Goal: Use online tool/utility: Utilize a website feature to perform a specific function

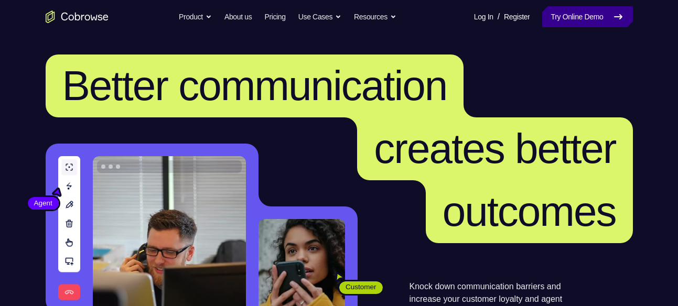
click at [568, 23] on link "Try Online Demo" at bounding box center [587, 16] width 90 height 21
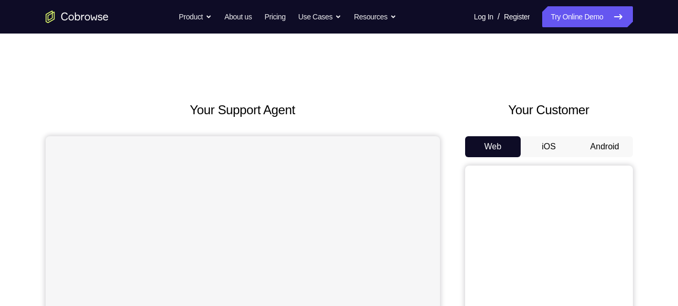
click at [593, 156] on button "Android" at bounding box center [605, 146] width 56 height 21
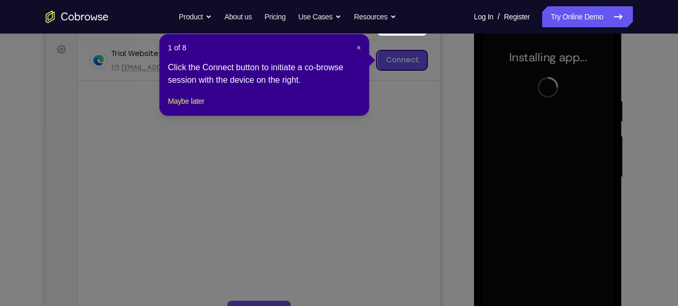
scroll to position [186, 0]
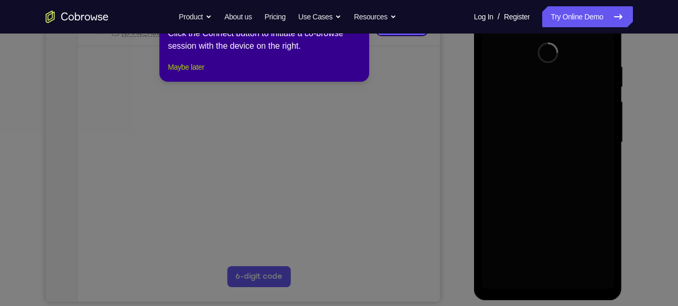
click at [193, 73] on button "Maybe later" at bounding box center [186, 67] width 36 height 13
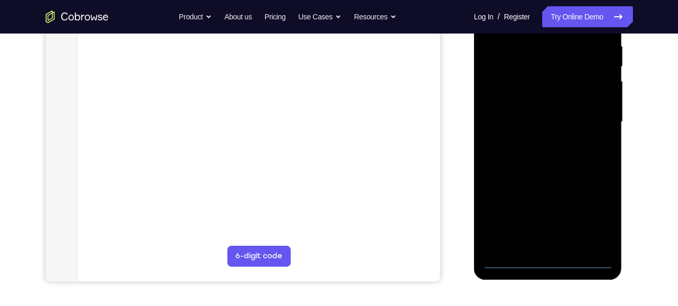
scroll to position [208, 0]
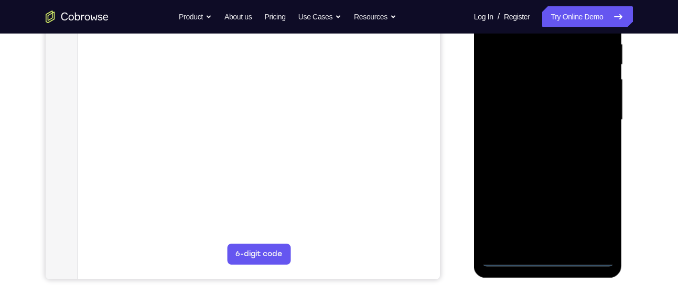
click at [549, 262] on div at bounding box center [548, 120] width 132 height 294
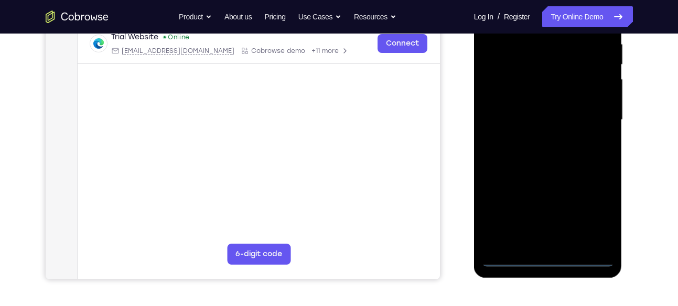
click at [590, 204] on div at bounding box center [548, 120] width 132 height 294
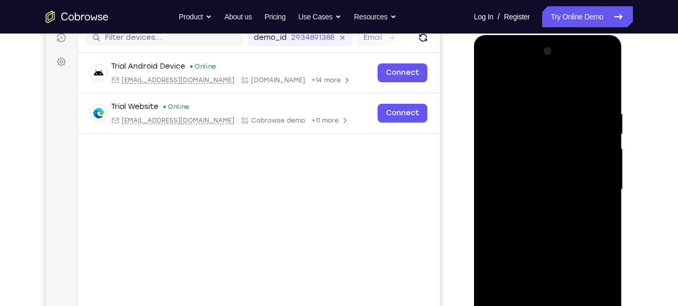
scroll to position [138, 0]
click at [543, 92] on div at bounding box center [548, 191] width 132 height 294
click at [583, 188] on div at bounding box center [548, 191] width 132 height 294
click at [529, 209] on div at bounding box center [548, 191] width 132 height 294
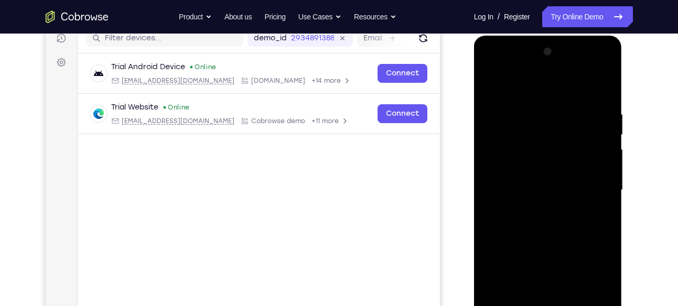
click at [542, 178] on div at bounding box center [548, 191] width 132 height 294
click at [532, 168] on div at bounding box center [548, 191] width 132 height 294
click at [514, 151] on div at bounding box center [548, 191] width 132 height 294
click at [525, 169] on div at bounding box center [548, 191] width 132 height 294
click at [509, 189] on div at bounding box center [548, 191] width 132 height 294
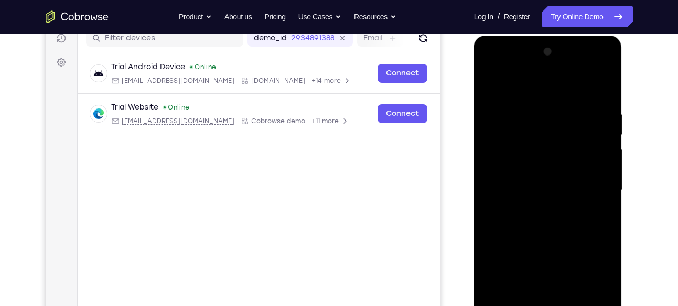
click at [514, 190] on div at bounding box center [548, 191] width 132 height 294
click at [512, 226] on div at bounding box center [548, 191] width 132 height 294
click at [510, 192] on div at bounding box center [548, 191] width 132 height 294
click at [524, 226] on div at bounding box center [548, 191] width 132 height 294
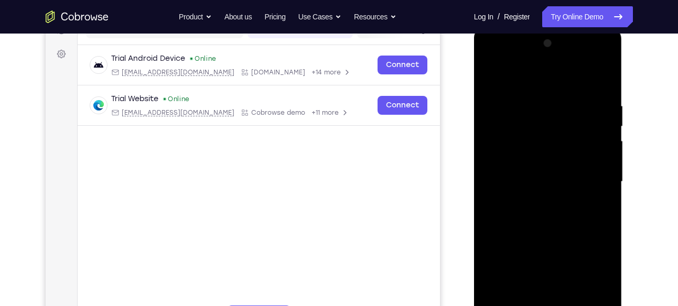
click at [604, 96] on div at bounding box center [548, 182] width 132 height 294
click at [598, 81] on div at bounding box center [548, 182] width 132 height 294
click at [608, 74] on div at bounding box center [548, 182] width 132 height 294
click at [490, 71] on div at bounding box center [548, 182] width 132 height 294
drag, startPoint x: 564, startPoint y: 226, endPoint x: 561, endPoint y: 94, distance: 131.7
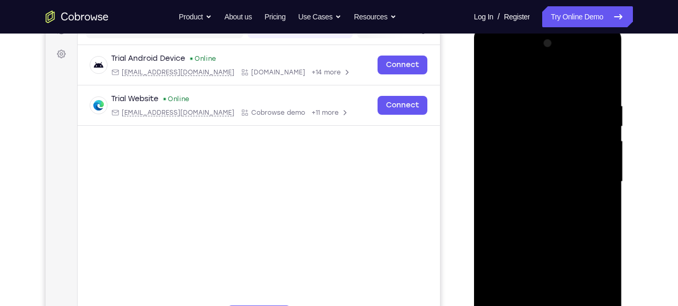
click at [561, 94] on div at bounding box center [548, 182] width 132 height 294
drag, startPoint x: 565, startPoint y: 140, endPoint x: 563, endPoint y: 240, distance: 99.7
click at [563, 240] on div at bounding box center [548, 182] width 132 height 294
drag, startPoint x: 573, startPoint y: 177, endPoint x: 567, endPoint y: 256, distance: 79.4
click at [567, 256] on div at bounding box center [548, 182] width 132 height 294
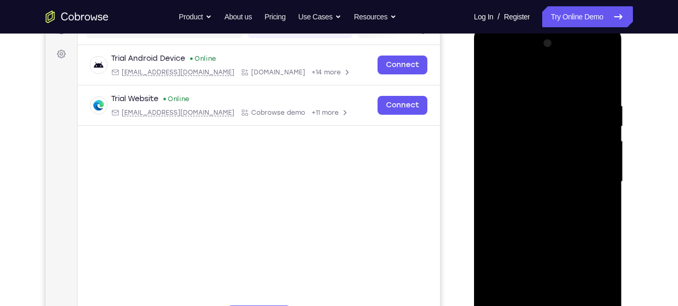
scroll to position [184, 0]
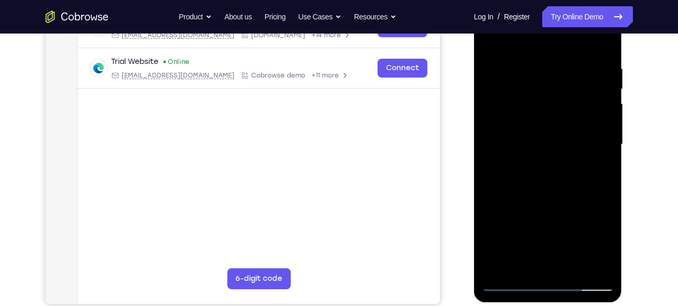
drag, startPoint x: 573, startPoint y: 172, endPoint x: 577, endPoint y: 271, distance: 99.7
click at [577, 271] on div at bounding box center [548, 145] width 132 height 294
click at [561, 202] on div at bounding box center [548, 145] width 132 height 294
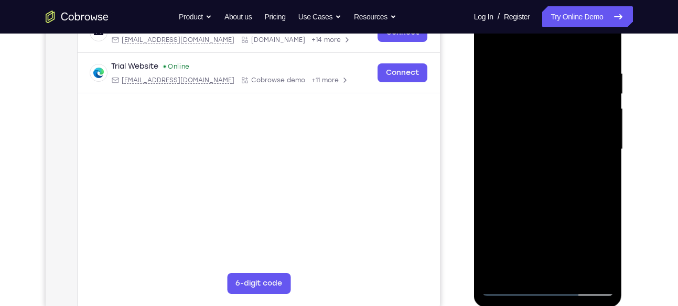
scroll to position [177, 0]
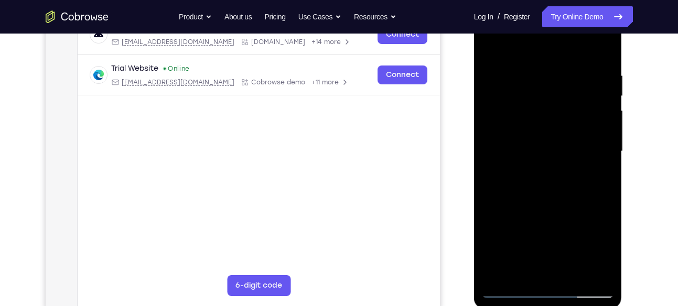
click at [496, 45] on div at bounding box center [548, 152] width 132 height 294
drag, startPoint x: 585, startPoint y: 72, endPoint x: 565, endPoint y: 73, distance: 20.0
click at [565, 73] on div at bounding box center [548, 152] width 132 height 294
drag, startPoint x: 585, startPoint y: 73, endPoint x: 573, endPoint y: 73, distance: 12.1
click at [573, 73] on div at bounding box center [548, 152] width 132 height 294
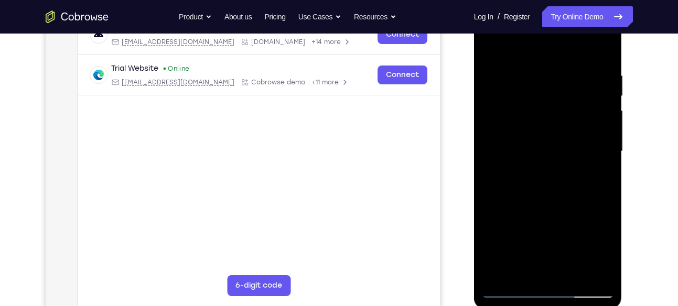
click at [538, 68] on div at bounding box center [548, 152] width 132 height 294
click at [491, 49] on div at bounding box center [548, 152] width 132 height 294
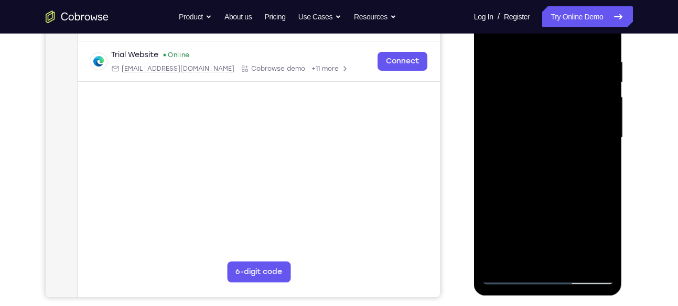
scroll to position [191, 0]
click at [589, 142] on div at bounding box center [548, 138] width 132 height 294
click at [499, 264] on div at bounding box center [548, 138] width 132 height 294
drag, startPoint x: 529, startPoint y: 216, endPoint x: 539, endPoint y: 71, distance: 144.6
click at [539, 71] on div at bounding box center [548, 138] width 132 height 294
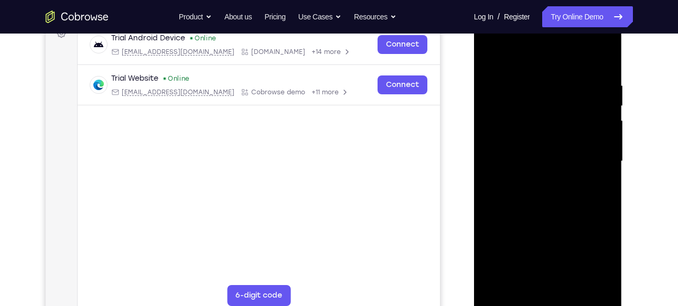
scroll to position [160, 0]
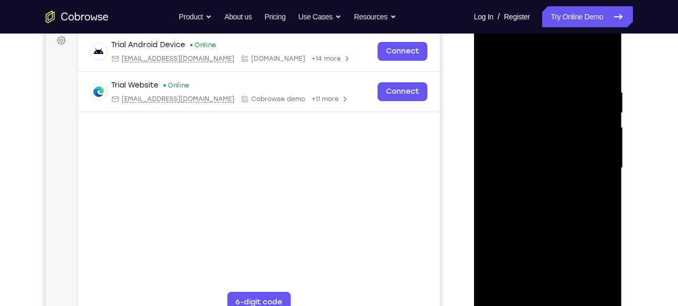
drag, startPoint x: 526, startPoint y: 213, endPoint x: 529, endPoint y: 72, distance: 141.1
click at [529, 72] on div at bounding box center [548, 169] width 132 height 294
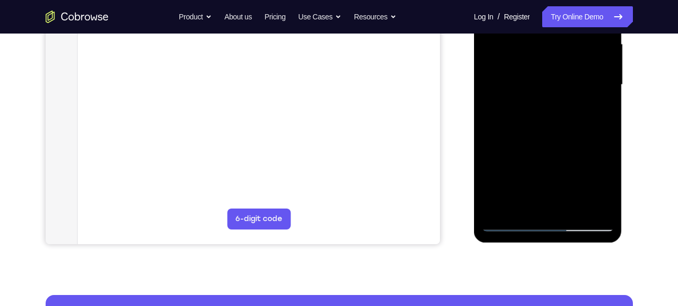
drag, startPoint x: 543, startPoint y: 179, endPoint x: 547, endPoint y: 60, distance: 118.6
click at [547, 60] on div at bounding box center [548, 85] width 132 height 294
drag, startPoint x: 536, startPoint y: 151, endPoint x: 536, endPoint y: -13, distance: 164.2
click at [536, 0] on div at bounding box center [548, 85] width 132 height 294
drag, startPoint x: 542, startPoint y: 166, endPoint x: 542, endPoint y: 48, distance: 118.0
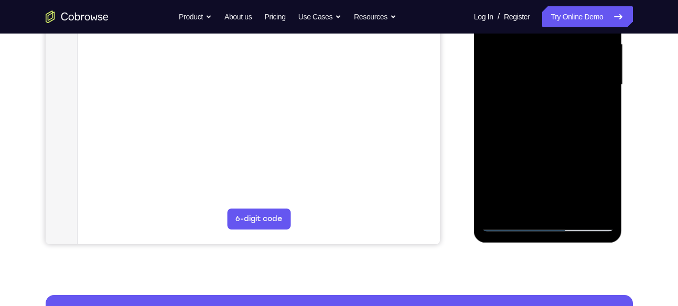
click at [542, 48] on div at bounding box center [548, 85] width 132 height 294
drag, startPoint x: 550, startPoint y: 162, endPoint x: 543, endPoint y: 1, distance: 161.2
click at [543, 1] on div at bounding box center [548, 85] width 132 height 294
drag, startPoint x: 553, startPoint y: 182, endPoint x: 537, endPoint y: -13, distance: 195.8
click at [537, 0] on div at bounding box center [548, 85] width 132 height 294
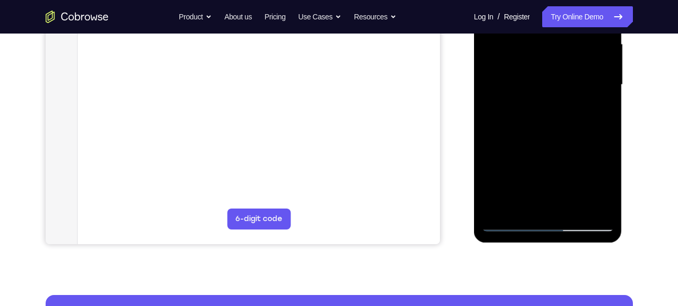
drag, startPoint x: 549, startPoint y: 168, endPoint x: 549, endPoint y: 67, distance: 101.2
click at [549, 67] on div at bounding box center [548, 85] width 132 height 294
click at [499, 211] on div at bounding box center [548, 85] width 132 height 294
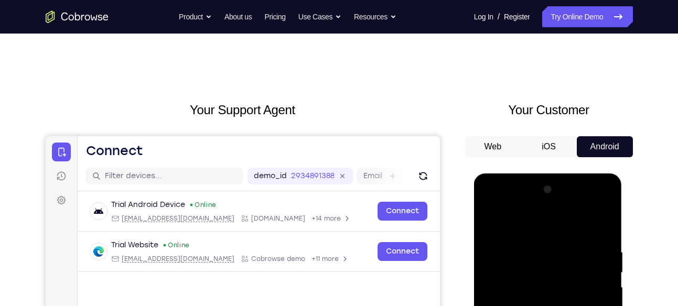
scroll to position [1, 0]
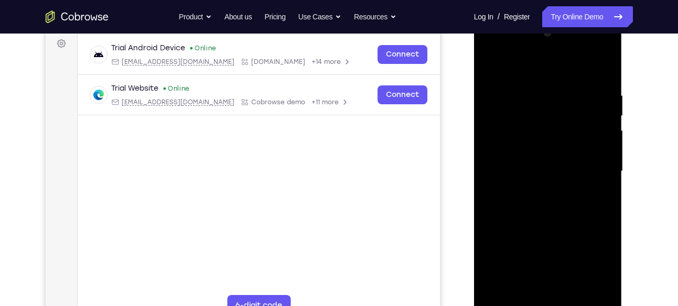
scroll to position [156, 0]
click at [587, 200] on div at bounding box center [548, 172] width 132 height 294
click at [601, 190] on div at bounding box center [548, 172] width 132 height 294
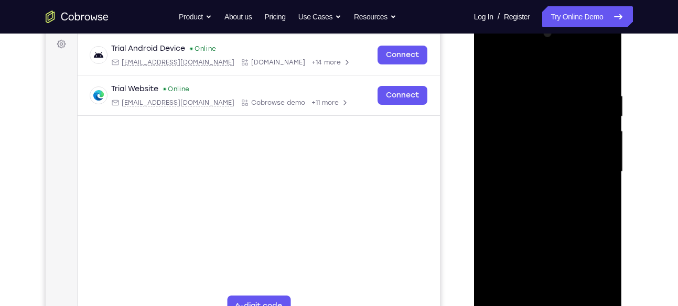
click at [601, 190] on div at bounding box center [548, 172] width 132 height 294
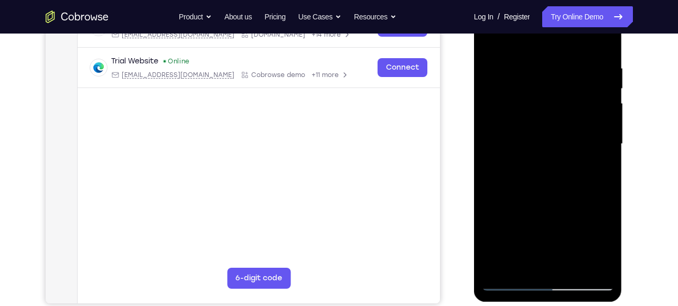
scroll to position [188, 0]
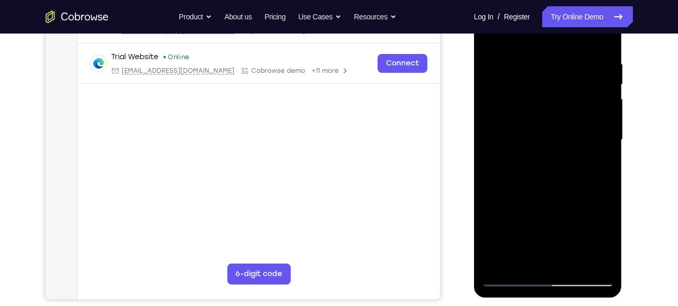
click at [601, 190] on div at bounding box center [548, 140] width 132 height 294
drag, startPoint x: 601, startPoint y: 158, endPoint x: 601, endPoint y: 190, distance: 32.0
click at [601, 190] on div at bounding box center [548, 140] width 132 height 294
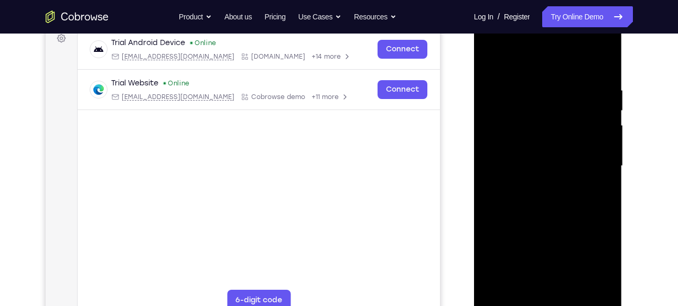
scroll to position [162, 0]
click at [602, 172] on div at bounding box center [548, 167] width 132 height 294
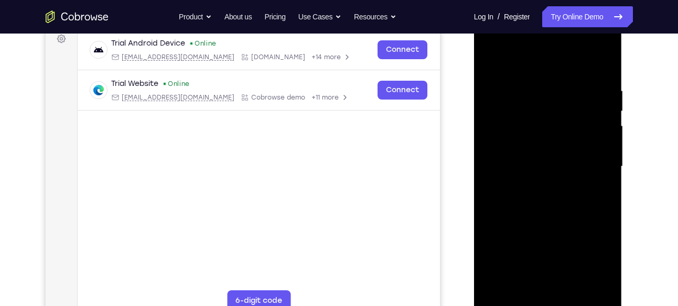
click at [602, 172] on div at bounding box center [548, 167] width 132 height 294
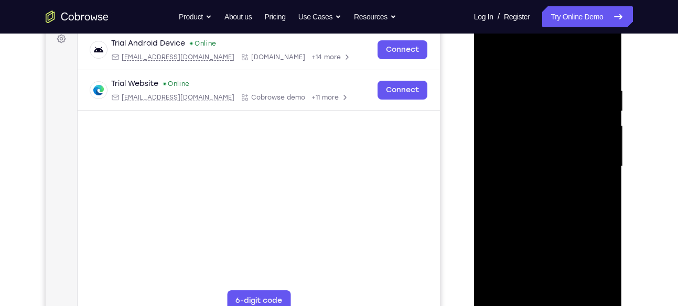
click at [602, 172] on div at bounding box center [548, 167] width 132 height 294
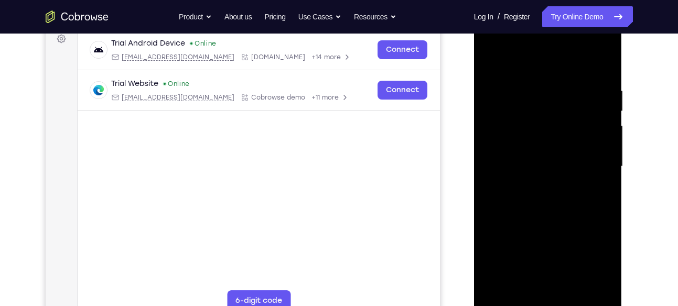
click at [602, 172] on div at bounding box center [548, 167] width 132 height 294
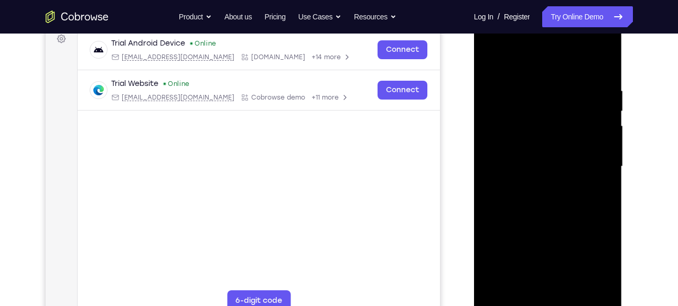
click at [602, 172] on div at bounding box center [548, 167] width 132 height 294
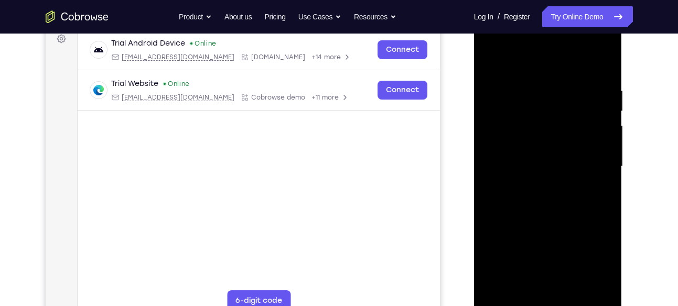
click at [602, 172] on div at bounding box center [548, 167] width 132 height 294
click at [507, 190] on div at bounding box center [548, 167] width 132 height 294
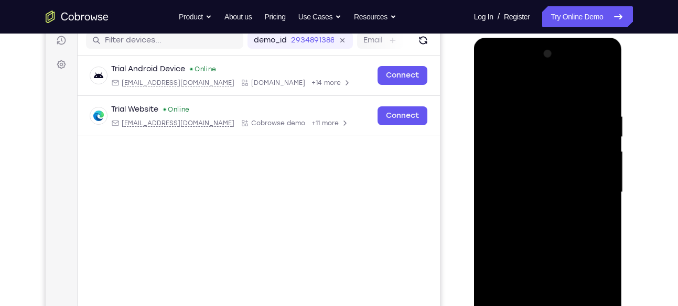
scroll to position [172, 0]
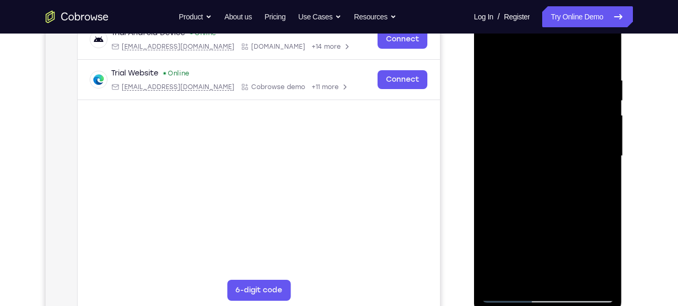
click at [600, 160] on div at bounding box center [548, 156] width 132 height 294
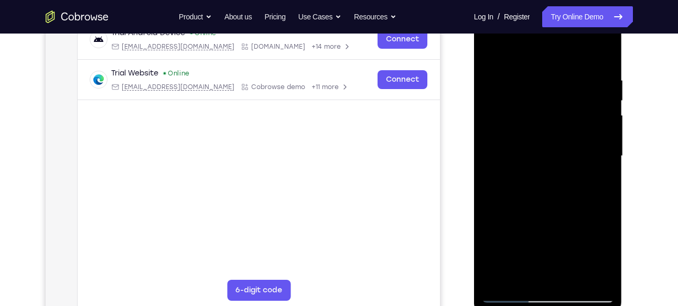
click at [600, 160] on div at bounding box center [548, 156] width 132 height 294
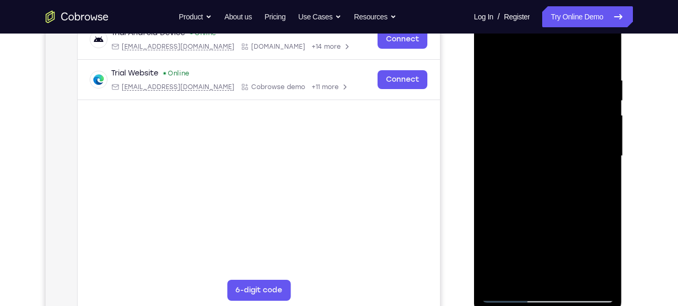
click at [600, 160] on div at bounding box center [548, 156] width 132 height 294
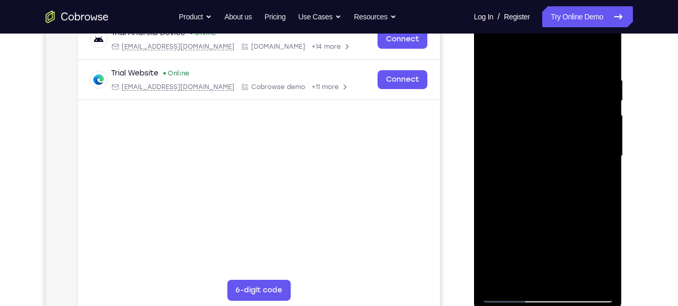
click at [600, 160] on div at bounding box center [548, 156] width 132 height 294
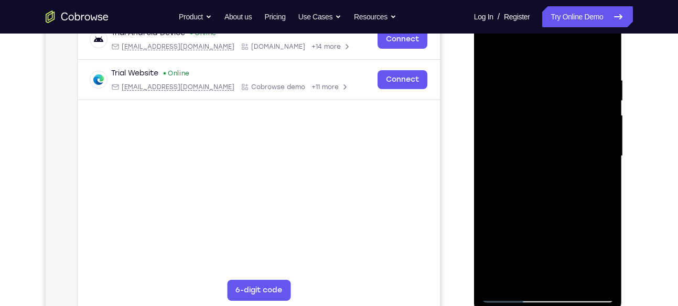
click at [605, 57] on div at bounding box center [548, 156] width 132 height 294
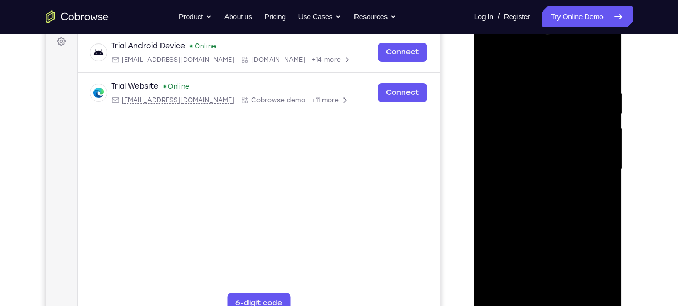
scroll to position [152, 0]
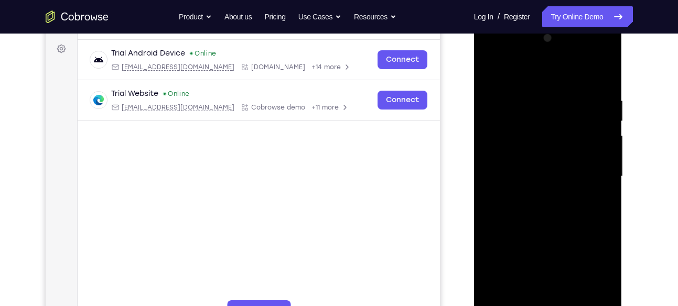
click at [603, 52] on div at bounding box center [548, 177] width 132 height 294
drag, startPoint x: 569, startPoint y: 217, endPoint x: 581, endPoint y: 77, distance: 141.1
click at [581, 77] on div at bounding box center [548, 177] width 132 height 294
drag, startPoint x: 561, startPoint y: 202, endPoint x: 569, endPoint y: 143, distance: 59.8
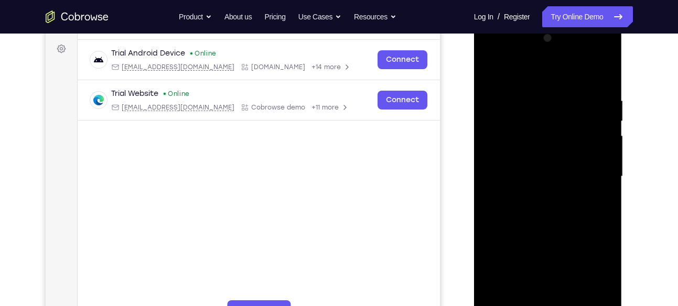
click at [569, 143] on div at bounding box center [548, 177] width 132 height 294
click at [607, 207] on div at bounding box center [548, 177] width 132 height 294
click at [606, 211] on div at bounding box center [548, 177] width 132 height 294
drag, startPoint x: 573, startPoint y: 229, endPoint x: 576, endPoint y: 167, distance: 61.4
click at [576, 167] on div at bounding box center [548, 177] width 132 height 294
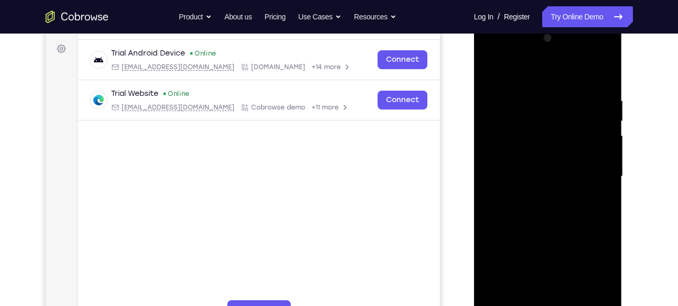
click at [605, 149] on div at bounding box center [548, 177] width 132 height 294
drag, startPoint x: 567, startPoint y: 207, endPoint x: 576, endPoint y: 116, distance: 91.2
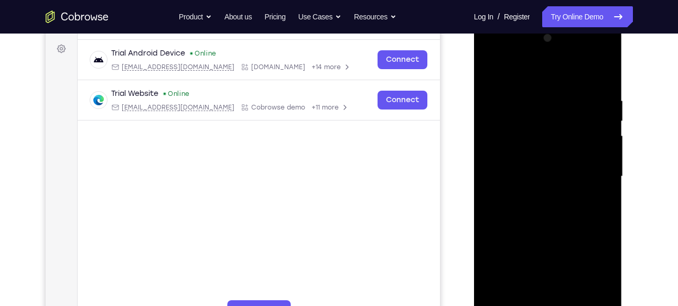
click at [576, 116] on div at bounding box center [548, 177] width 132 height 294
drag, startPoint x: 556, startPoint y: 204, endPoint x: 570, endPoint y: 98, distance: 106.8
click at [570, 98] on div at bounding box center [548, 177] width 132 height 294
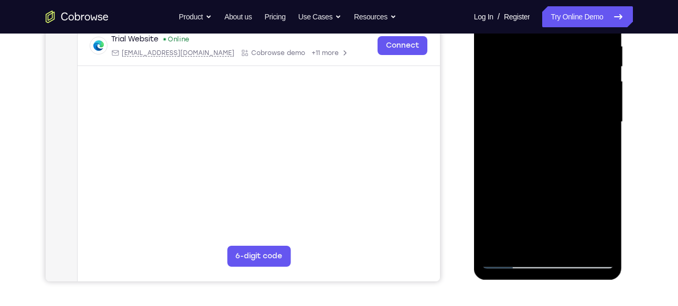
scroll to position [208, 0]
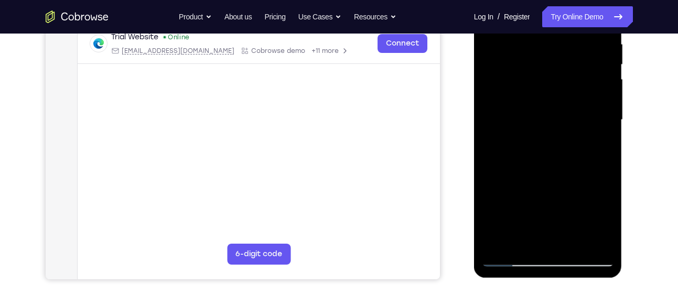
drag, startPoint x: 560, startPoint y: 200, endPoint x: 571, endPoint y: 87, distance: 113.8
click at [571, 87] on div at bounding box center [548, 120] width 132 height 294
drag, startPoint x: 543, startPoint y: 175, endPoint x: 558, endPoint y: 46, distance: 129.3
click at [558, 46] on div at bounding box center [548, 120] width 132 height 294
